Goal: Task Accomplishment & Management: Use online tool/utility

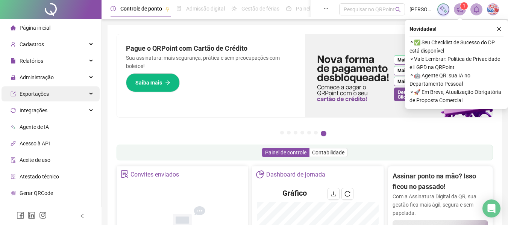
click at [50, 93] on div "Exportações" at bounding box center [51, 94] width 98 height 15
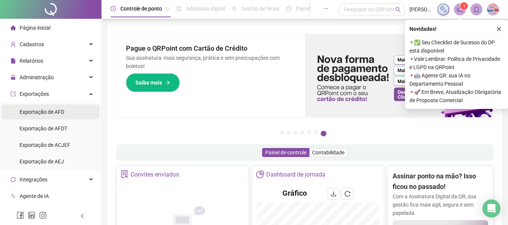
click at [49, 115] on div "Exportação de AFD" at bounding box center [42, 112] width 45 height 15
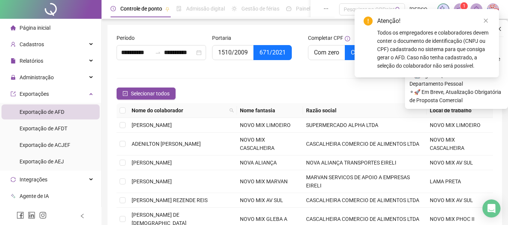
type input "**********"
click at [231, 55] on span "1510/2009" at bounding box center [233, 52] width 30 height 7
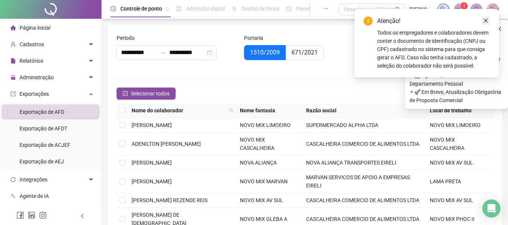
click at [484, 20] on icon "close" at bounding box center [485, 20] width 5 height 5
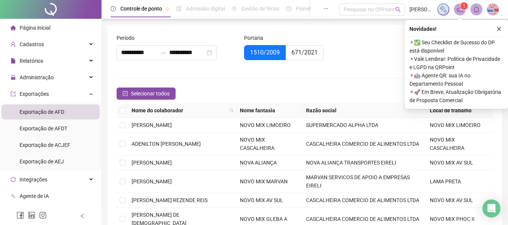
click at [299, 108] on th "Nome fantasia" at bounding box center [270, 110] width 66 height 15
click at [499, 26] on button "button" at bounding box center [499, 28] width 9 height 9
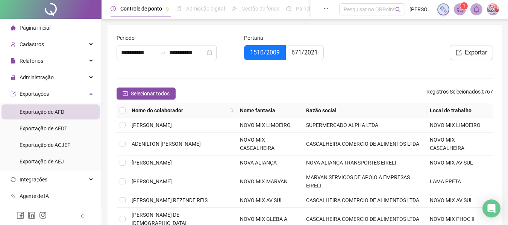
click at [298, 105] on th "Nome fantasia" at bounding box center [270, 110] width 66 height 15
click at [292, 110] on th "Nome fantasia" at bounding box center [270, 110] width 66 height 15
click at [293, 110] on th "Nome fantasia" at bounding box center [270, 110] width 66 height 15
click at [258, 208] on td "NOVO MIX GLEBA A" at bounding box center [270, 219] width 66 height 23
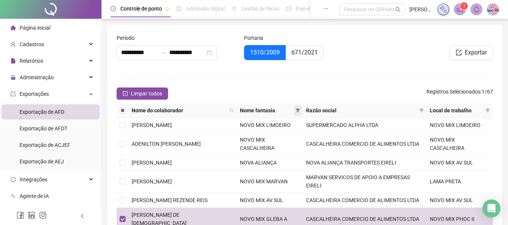
click at [296, 109] on icon "filter" at bounding box center [298, 110] width 5 height 5
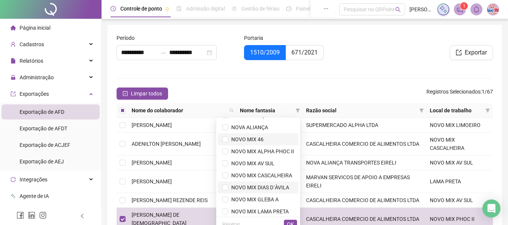
scroll to position [72, 0]
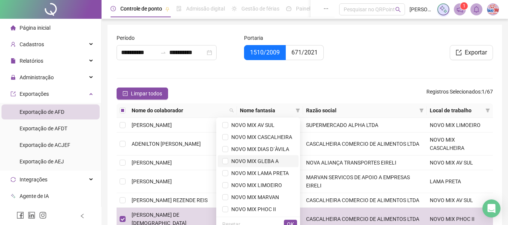
click at [273, 161] on span "NOVO MIX GLEBA A" at bounding box center [258, 161] width 72 height 8
click at [292, 222] on span "OK" at bounding box center [290, 224] width 7 height 8
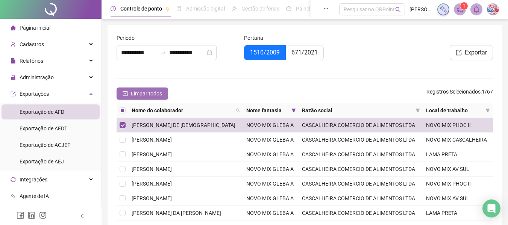
click at [134, 93] on span "Limpar todos" at bounding box center [146, 94] width 31 height 8
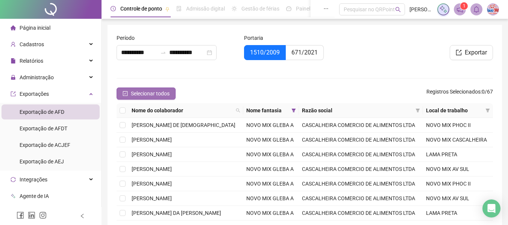
click at [167, 91] on span "Selecionar todos" at bounding box center [150, 94] width 39 height 8
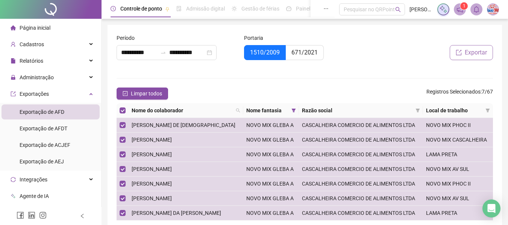
click at [481, 51] on span "Exportar" at bounding box center [476, 52] width 22 height 9
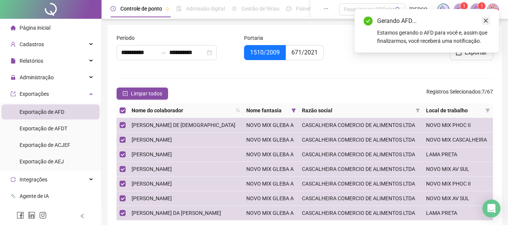
click at [485, 23] on icon "close" at bounding box center [485, 20] width 5 height 5
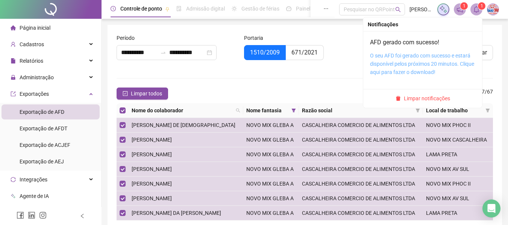
click at [453, 56] on link "O seu AFD foi gerado com sucesso e estará disponível pelos próximos 20 minutos.…" at bounding box center [422, 64] width 104 height 23
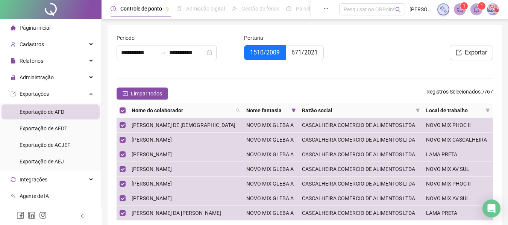
click at [340, 73] on form "**********" at bounding box center [305, 138] width 377 height 208
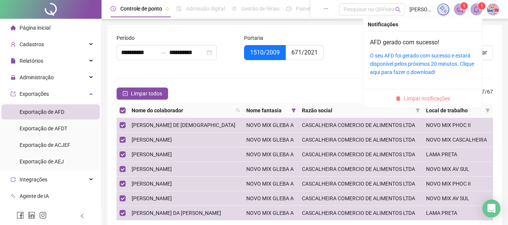
click at [446, 95] on span "Limpar notificações" at bounding box center [427, 98] width 46 height 8
